Goal: Browse casually

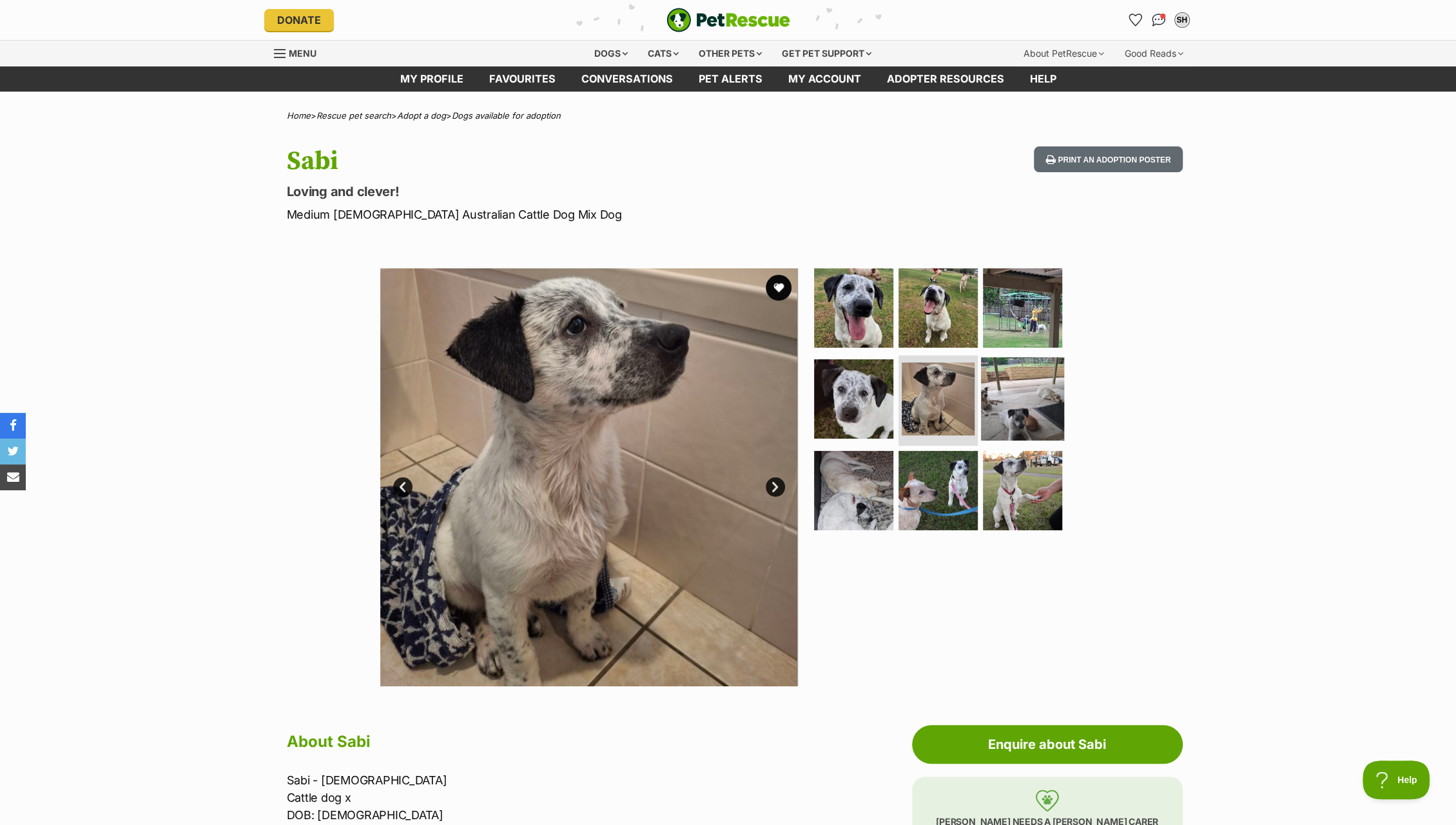
click at [1018, 379] on img at bounding box center [1022, 398] width 83 height 83
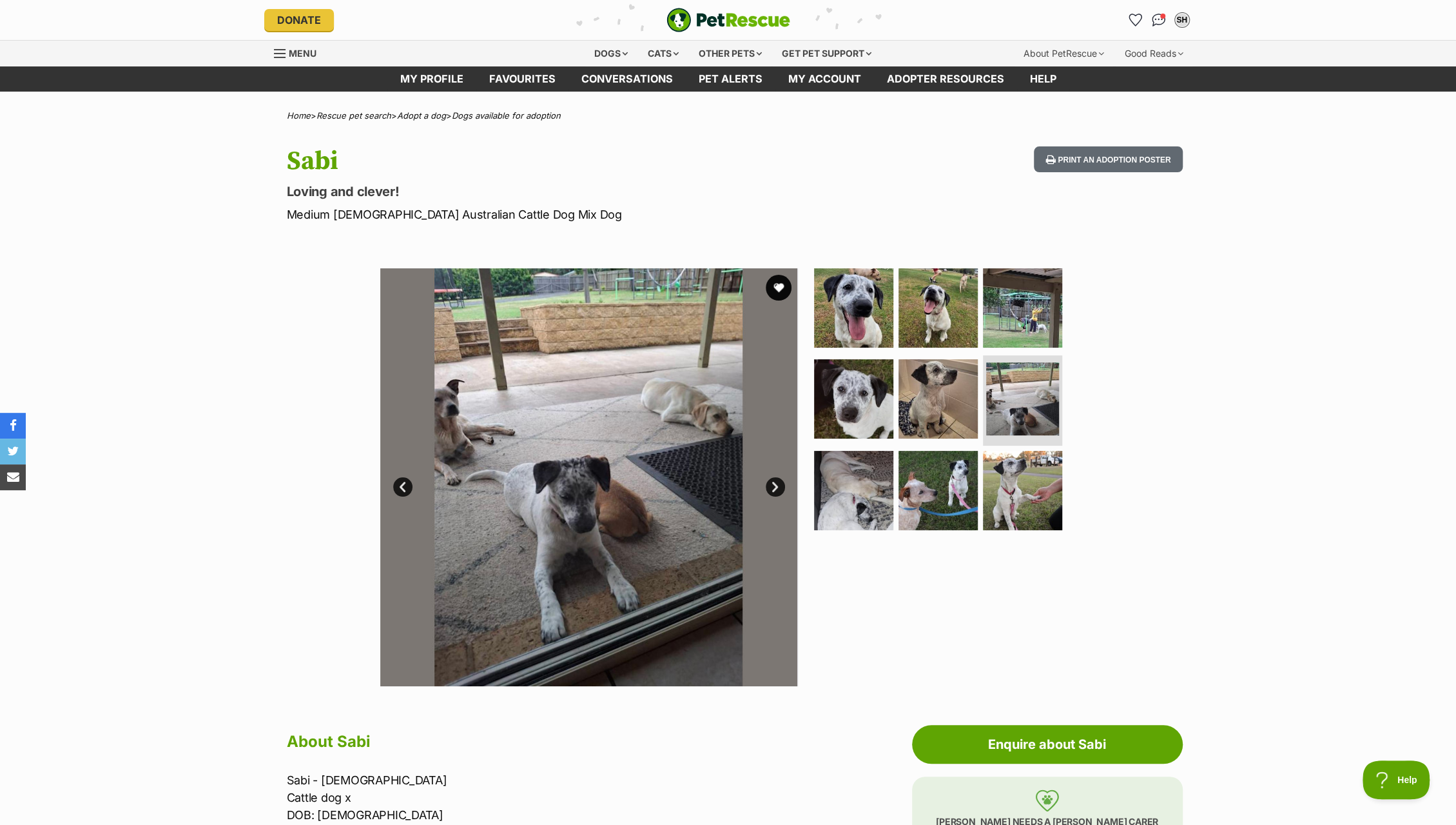
click at [1266, 407] on div "Available 6 of 9 images 6 of 9 images 6 of 9 images 6 of 9 images 6 of 9 images…" at bounding box center [728, 467] width 1456 height 437
click at [866, 323] on img at bounding box center [853, 306] width 83 height 83
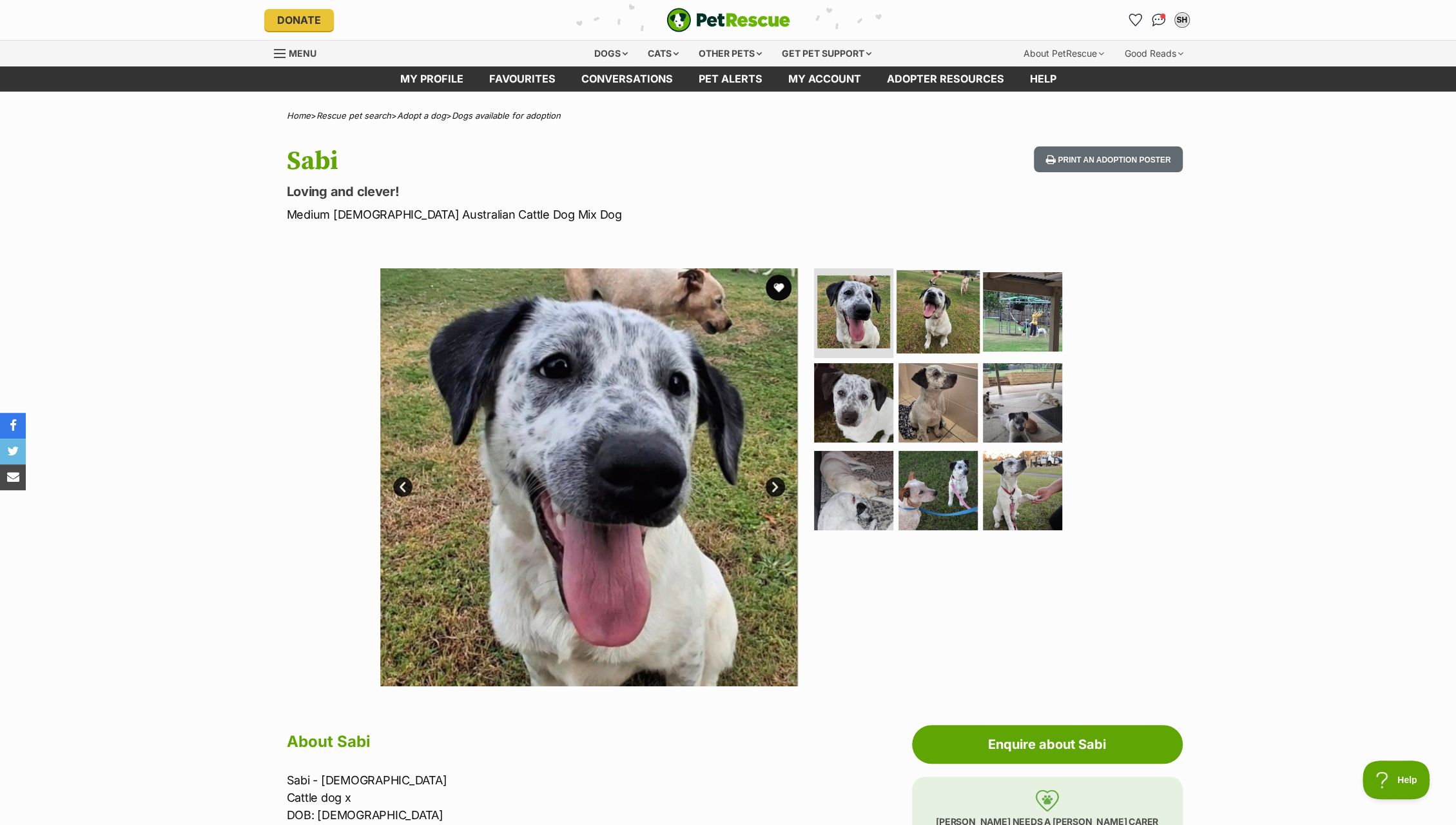
click at [960, 326] on img at bounding box center [938, 311] width 83 height 83
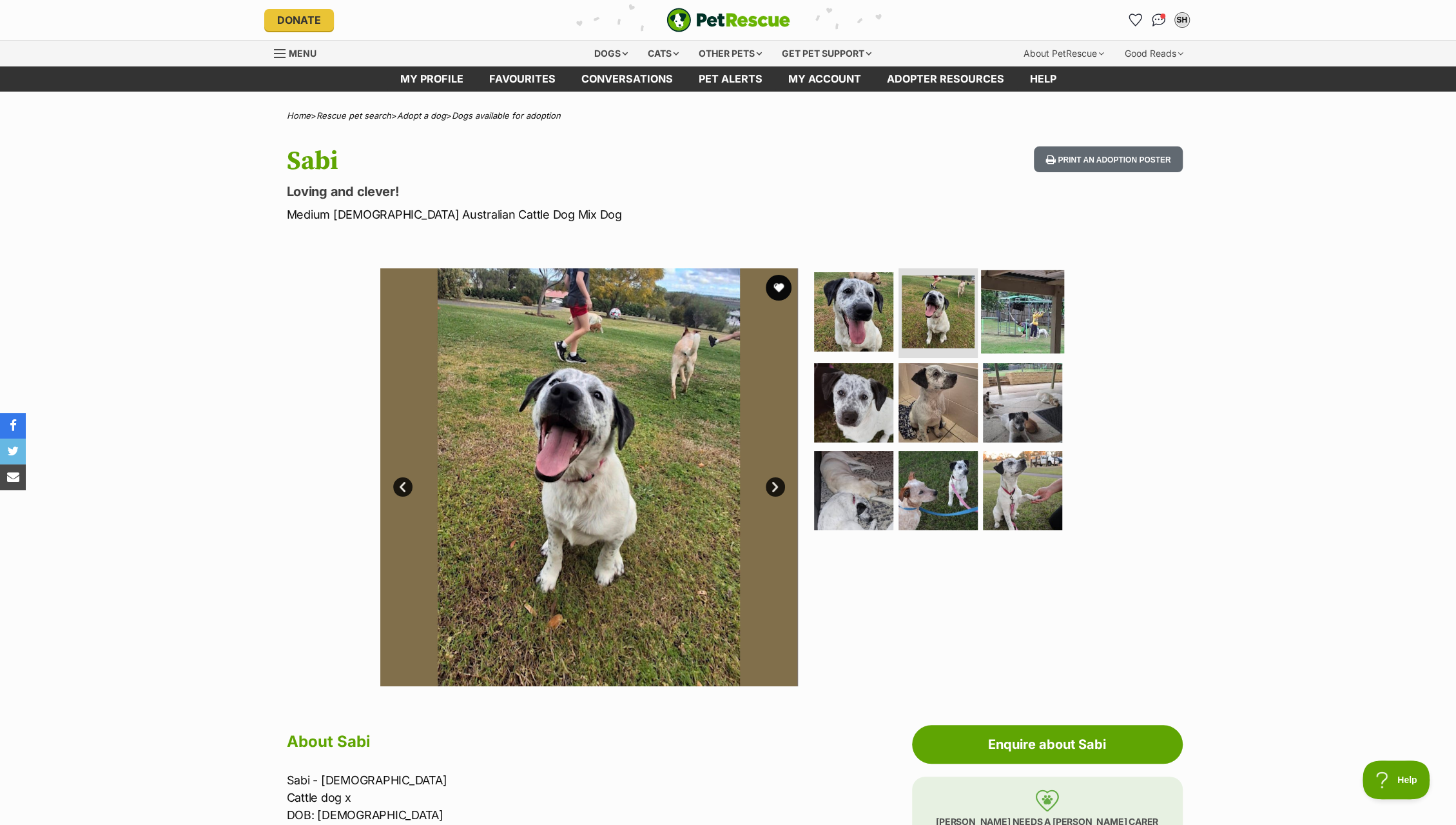
click at [1008, 323] on img at bounding box center [1022, 311] width 83 height 83
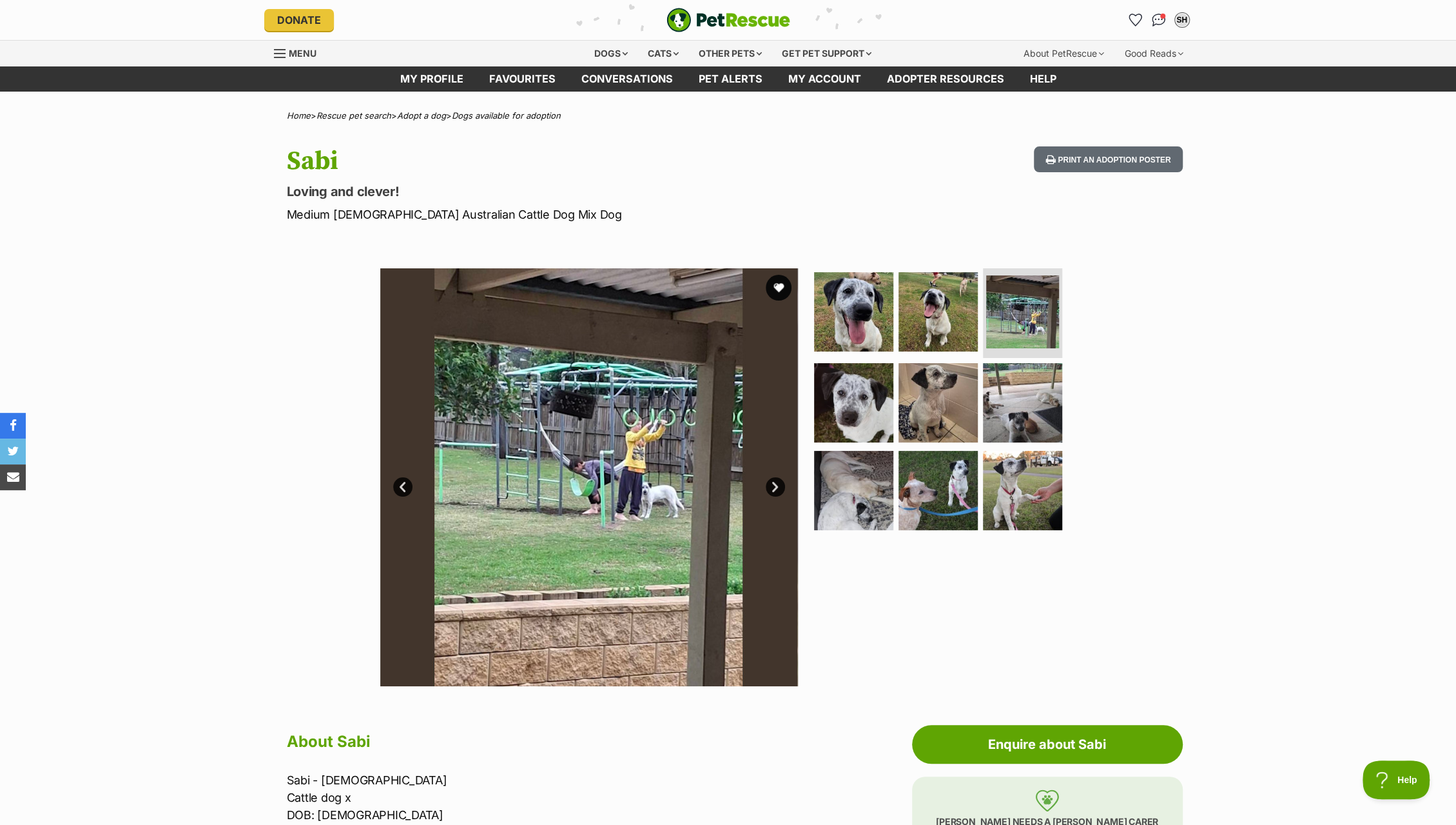
click at [1199, 398] on div "Available 3 of 9 images 3 of 9 images 3 of 9 images 3 of 9 images 3 of 9 images…" at bounding box center [728, 467] width 1456 height 437
